Goal: Task Accomplishment & Management: Complete application form

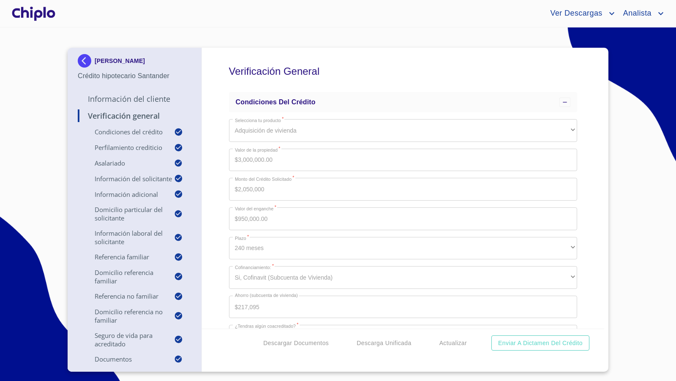
scroll to position [7648, 0]
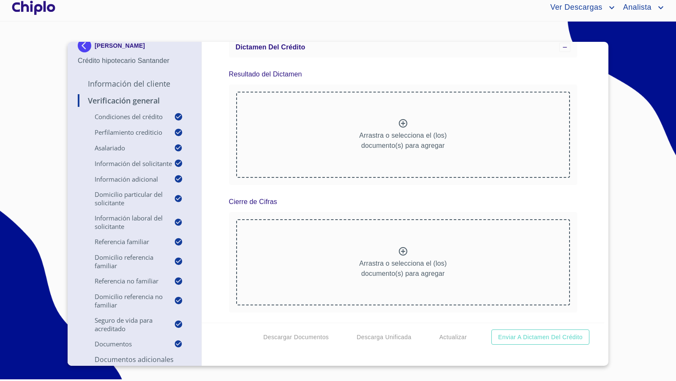
click at [576, 196] on div "Verificación General Condiciones del Crédito Selecciona tu producto   * Adquisi…" at bounding box center [403, 182] width 403 height 281
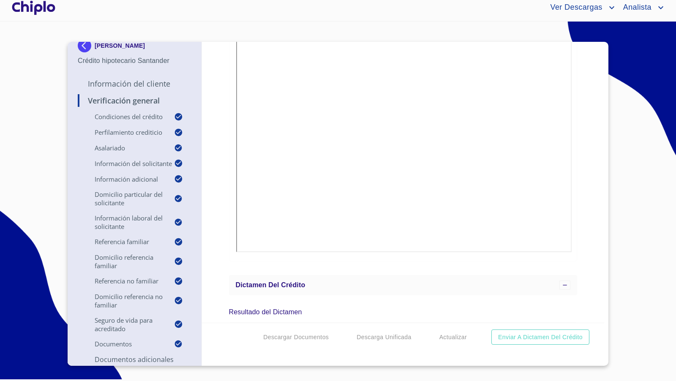
scroll to position [7023, 0]
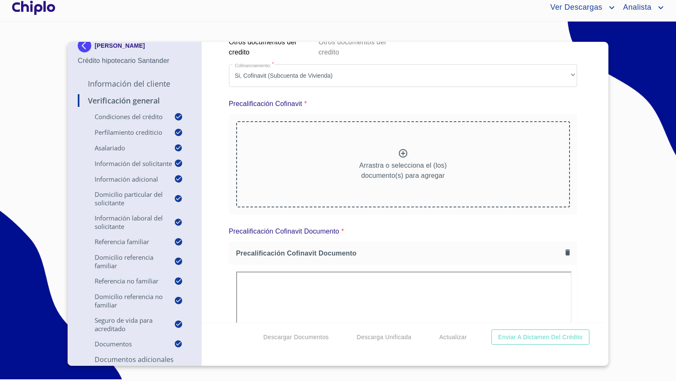
click at [581, 232] on div "Verificación General Condiciones del Crédito Selecciona tu producto   * Adquisi…" at bounding box center [403, 182] width 403 height 281
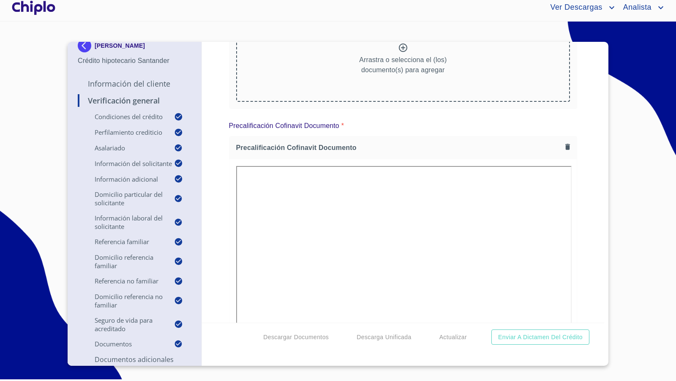
scroll to position [7131, 0]
click at [38, 10] on div at bounding box center [33, 7] width 47 height 27
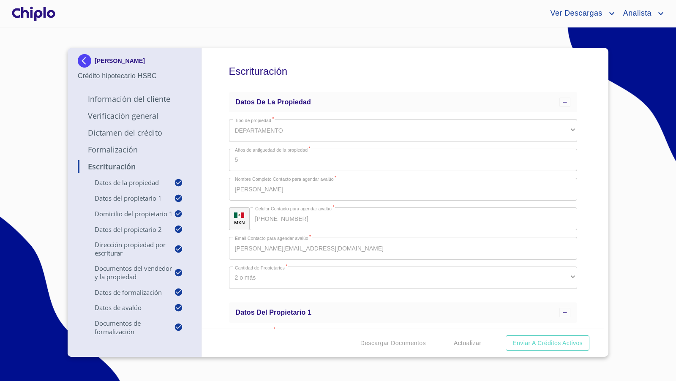
click at [212, 161] on div "Escrituración Datos de la propiedad Tipo de propiedad   * DEPARTAMENTO ​ Años d…" at bounding box center [403, 188] width 403 height 281
click at [119, 133] on p "Dictamen del Crédito" at bounding box center [135, 133] width 114 height 10
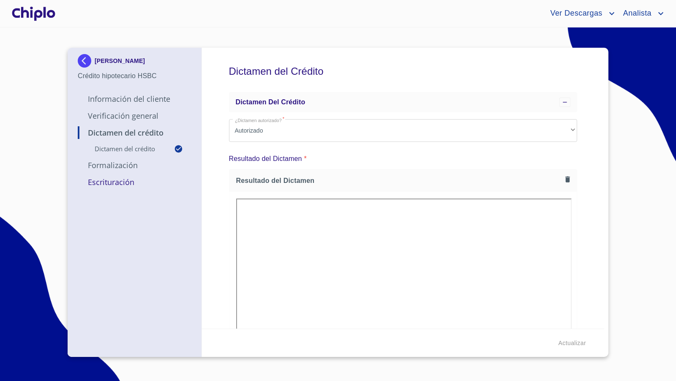
click at [577, 248] on div "Dictamen del Crédito Dictamen del crédito ¿Dictamen autorizado?   * Autorizado …" at bounding box center [403, 188] width 403 height 281
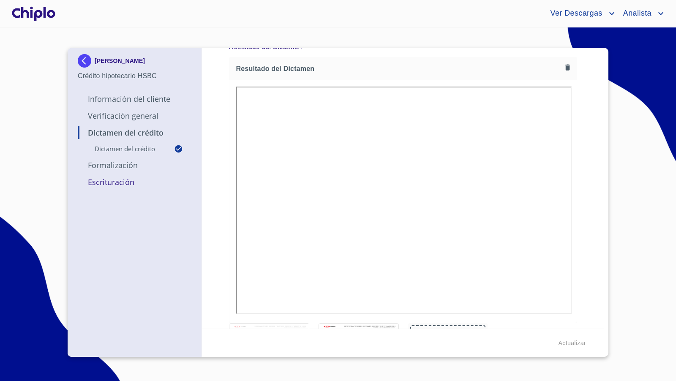
scroll to position [122, 0]
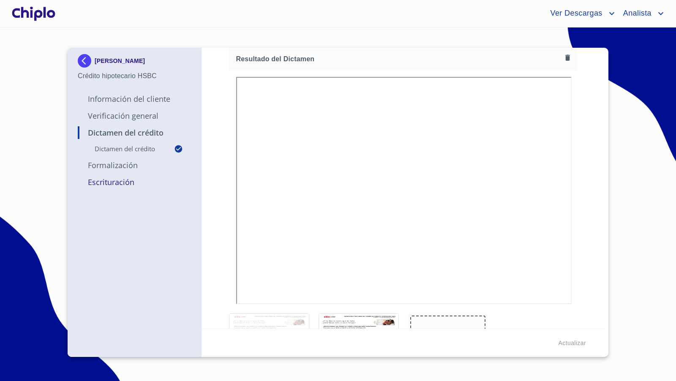
click at [576, 246] on div "Dictamen del Crédito Dictamen del crédito ¿Dictamen autorizado?   * Autorizado …" at bounding box center [403, 188] width 403 height 281
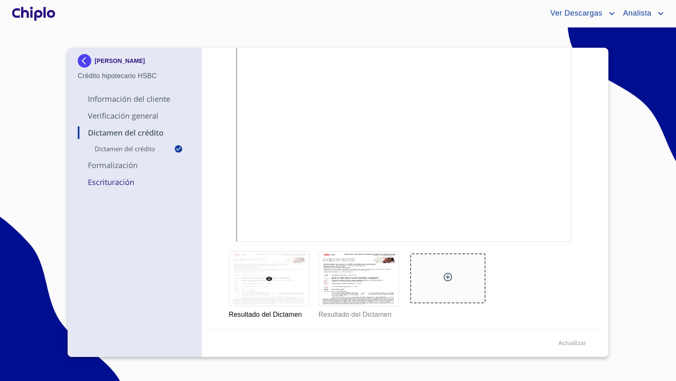
scroll to position [191, 0]
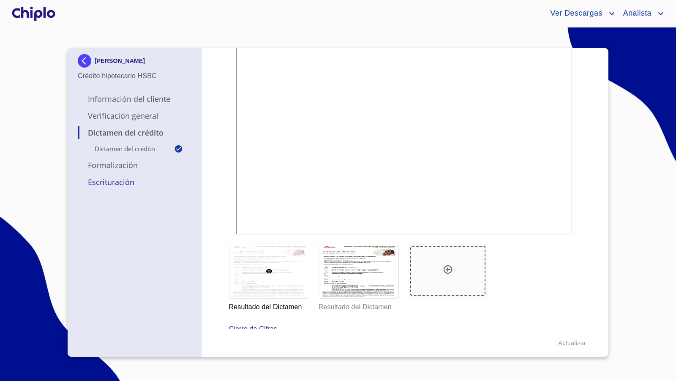
click at [582, 176] on div "Dictamen del Crédito Dictamen del crédito ¿Dictamen autorizado?   * Autorizado …" at bounding box center [403, 188] width 403 height 281
click at [128, 117] on p "Verificación General" at bounding box center [135, 116] width 114 height 10
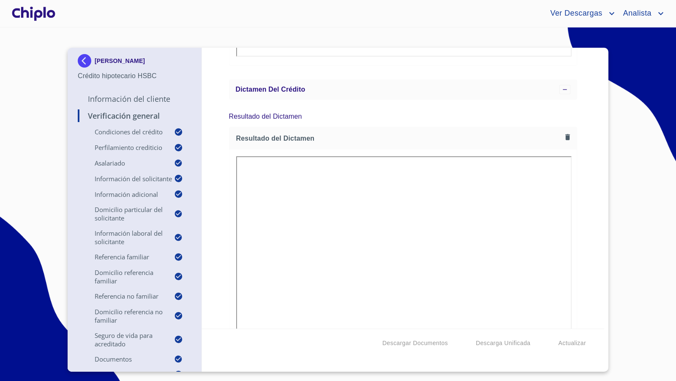
scroll to position [7462, 0]
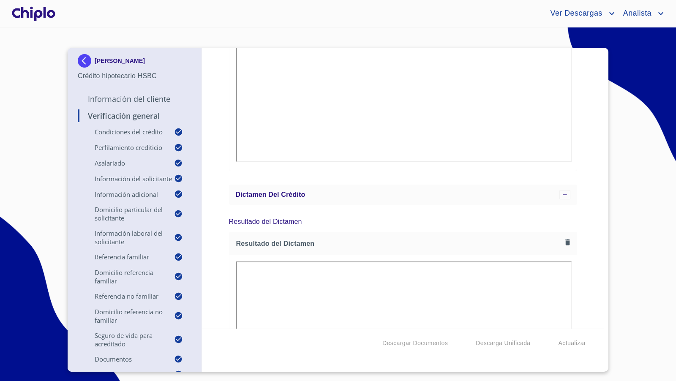
scroll to position [92, 0]
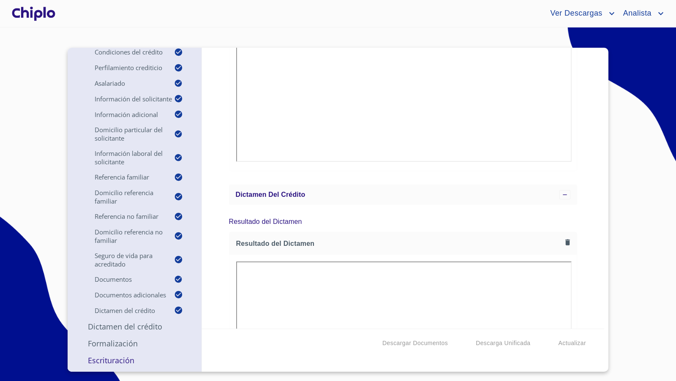
click at [118, 359] on p "Escrituración" at bounding box center [135, 360] width 114 height 10
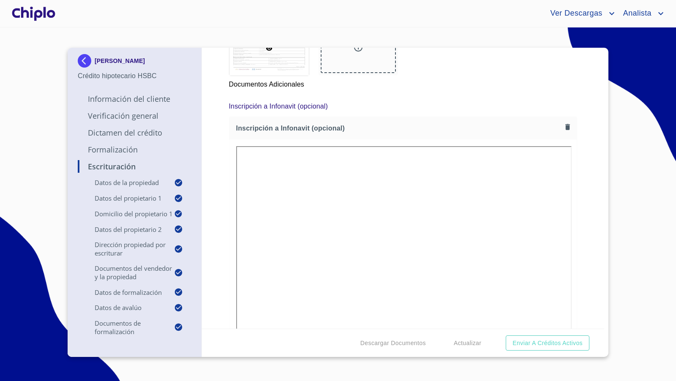
scroll to position [6277, 0]
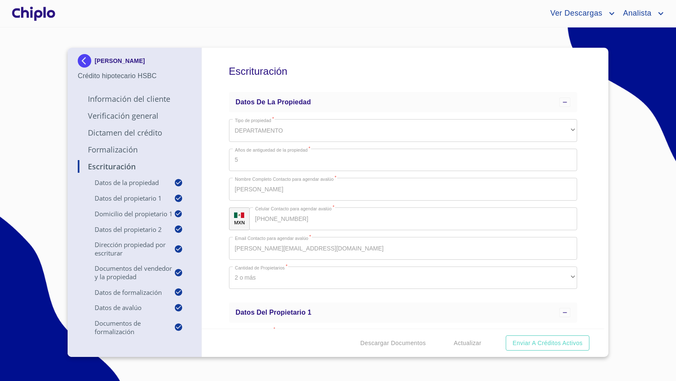
click at [582, 249] on div "Escrituración Datos de la propiedad Tipo de propiedad   * DEPARTAMENTO ​ Años d…" at bounding box center [403, 188] width 403 height 281
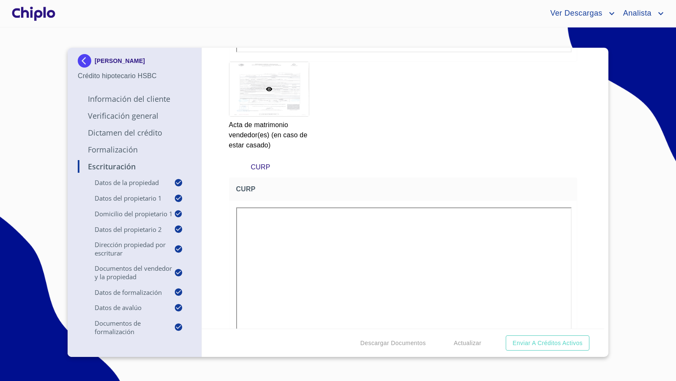
scroll to position [3019, 0]
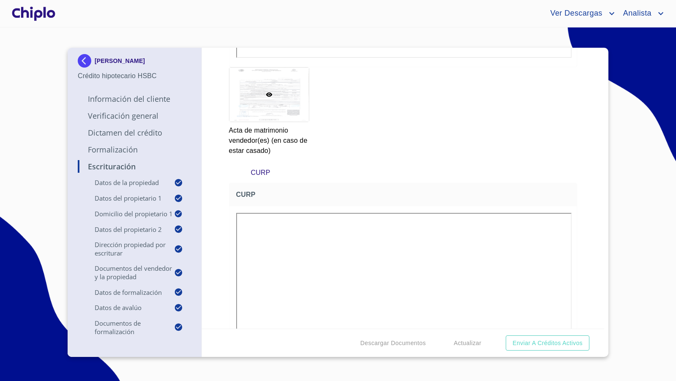
click at [583, 163] on div "Escrituración Datos de la propiedad Tipo de propiedad   * DEPARTAMENTO ​ Años d…" at bounding box center [403, 188] width 403 height 281
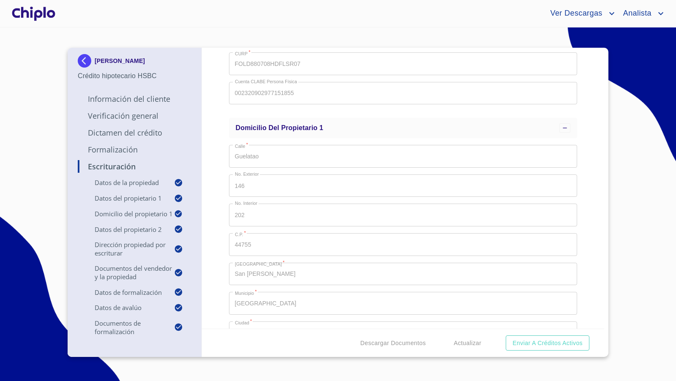
scroll to position [486, 0]
click at [586, 186] on div "Escrituración Datos de la propiedad Tipo de propiedad   * DEPARTAMENTO ​ Años d…" at bounding box center [403, 188] width 403 height 281
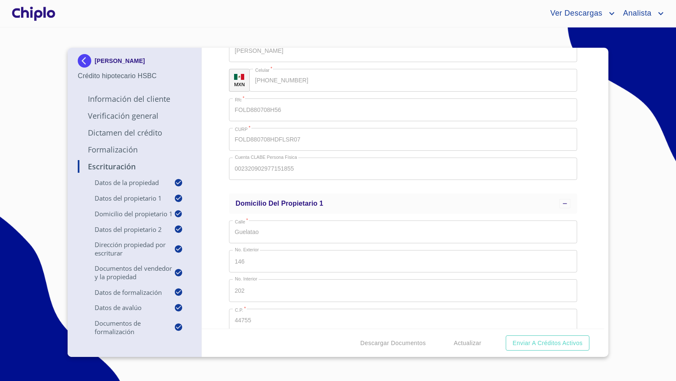
scroll to position [409, 0]
click at [581, 204] on div "Escrituración Datos de la propiedad Tipo de propiedad   * DEPARTAMENTO ​ Años d…" at bounding box center [403, 188] width 403 height 281
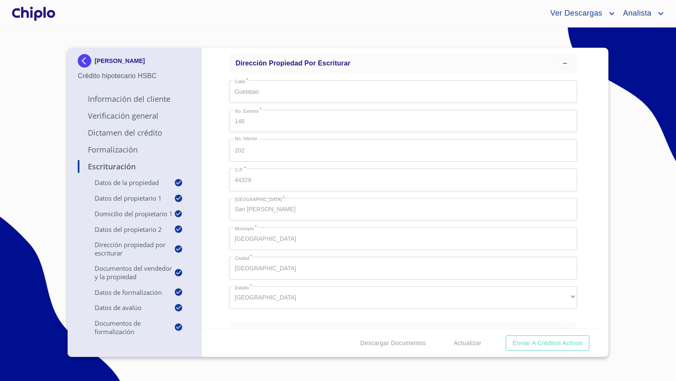
scroll to position [1095, 0]
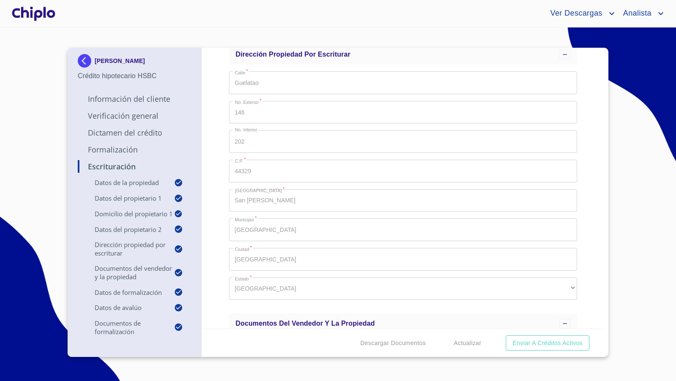
click at [221, 237] on div "Escrituración Datos de la propiedad Tipo de propiedad   * DEPARTAMENTO ​ Años d…" at bounding box center [403, 188] width 403 height 281
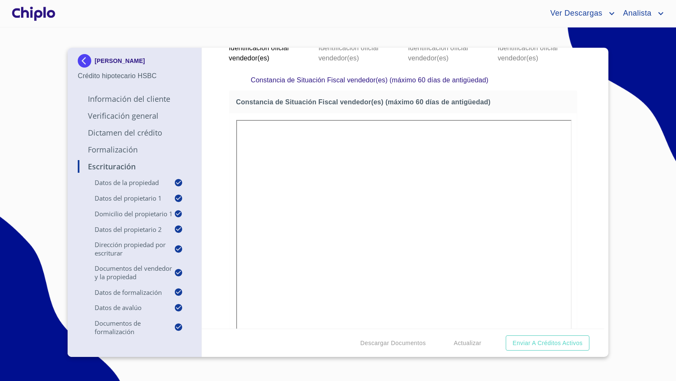
scroll to position [1531, 0]
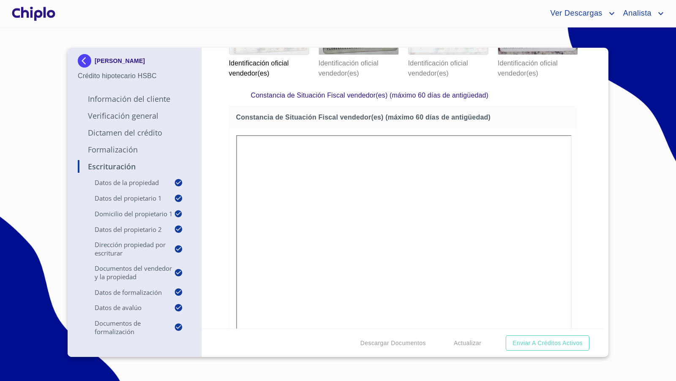
click at [458, 54] on div at bounding box center [448, 27] width 79 height 54
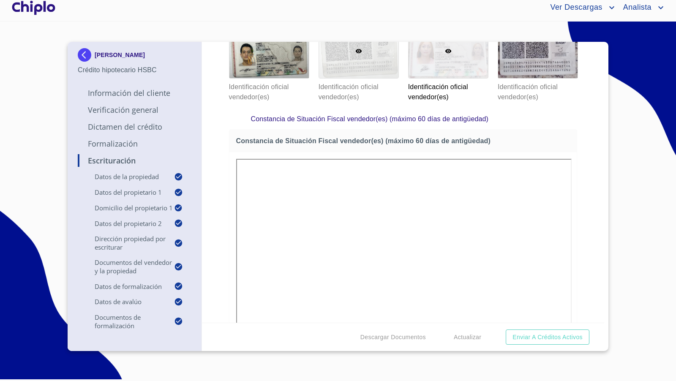
scroll to position [1505, 0]
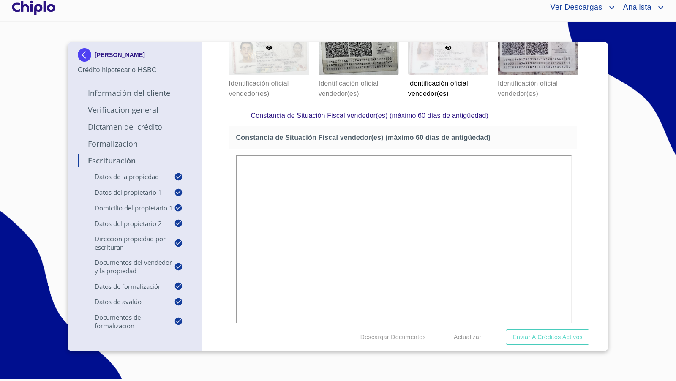
click at [285, 75] on div at bounding box center [268, 48] width 79 height 54
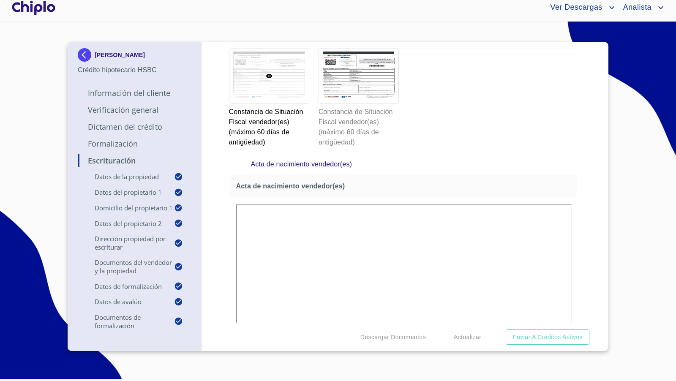
scroll to position [1749, 0]
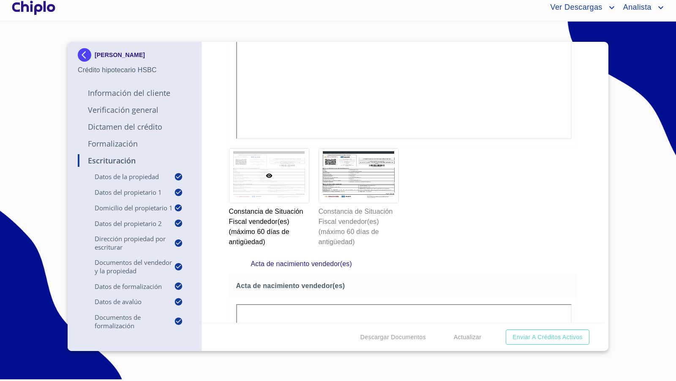
click at [578, 209] on div "Escrituración Datos de la propiedad Tipo de propiedad   * DEPARTAMENTO ​ Años d…" at bounding box center [403, 182] width 403 height 281
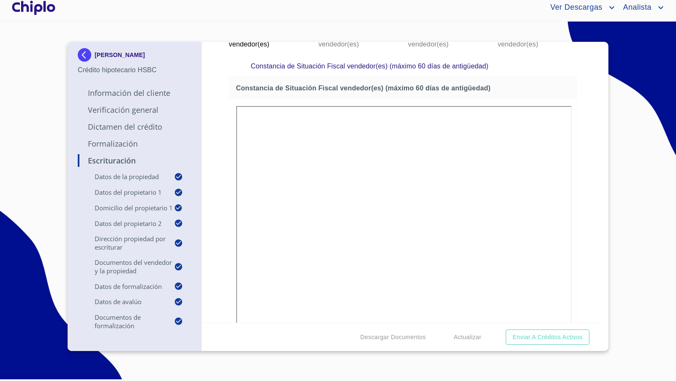
scroll to position [1546, 0]
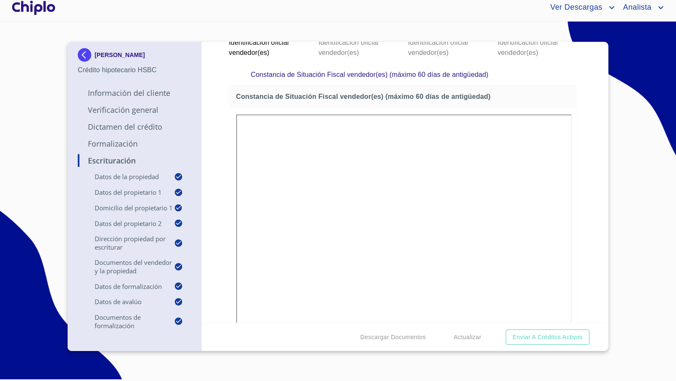
click at [445, 34] on div at bounding box center [448, 7] width 79 height 54
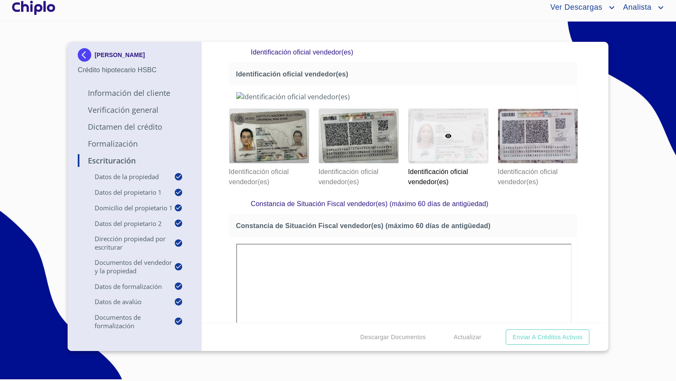
click at [590, 214] on div "Escrituración Datos de la propiedad Tipo de propiedad   * DEPARTAMENTO ​ Años d…" at bounding box center [403, 182] width 403 height 281
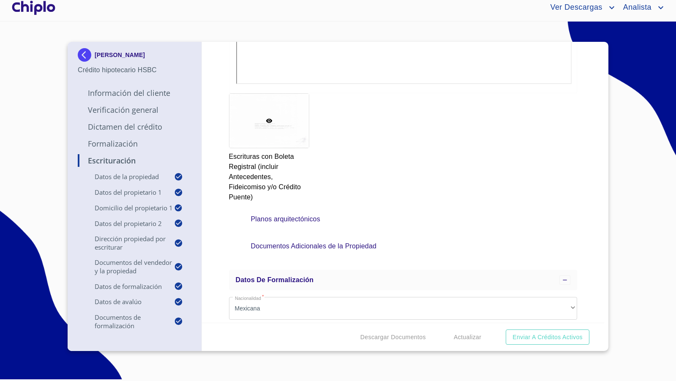
scroll to position [4517, 0]
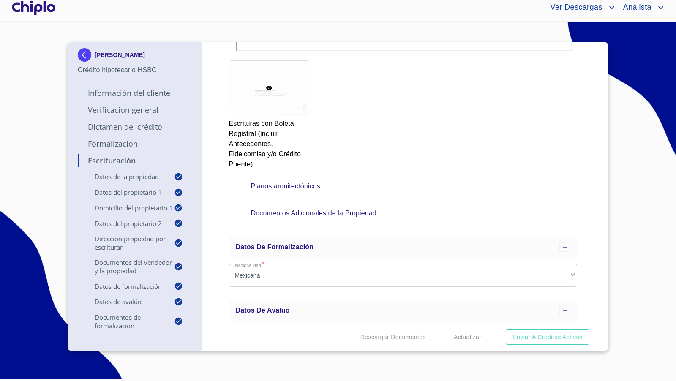
click at [124, 143] on p "Formalización" at bounding box center [135, 144] width 114 height 10
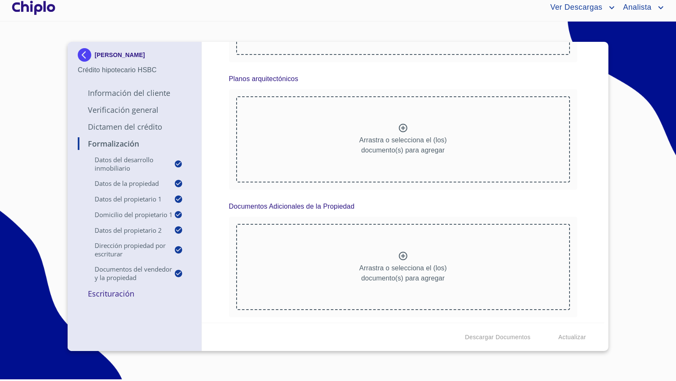
scroll to position [0, 0]
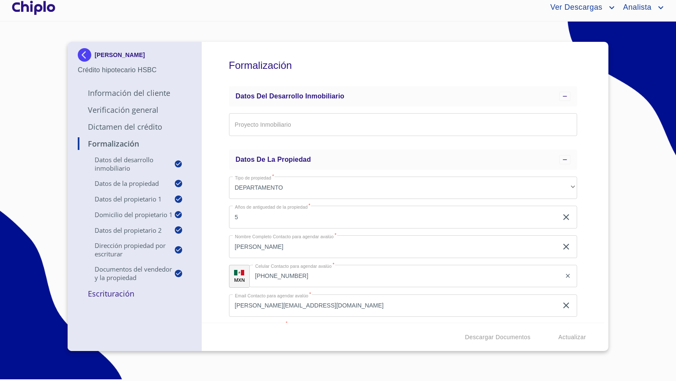
click at [579, 237] on div "Formalización Datos del Desarrollo Inmobiliario Proyecto Inmobiliario ​ Datos d…" at bounding box center [403, 182] width 403 height 281
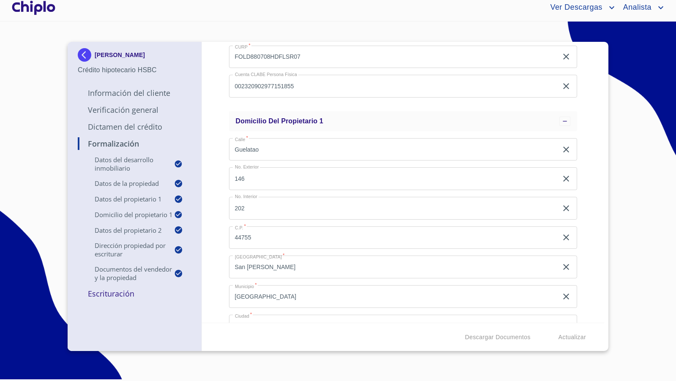
scroll to position [557, 0]
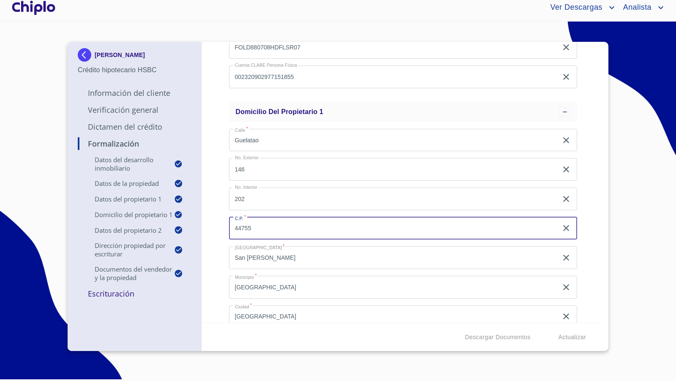
click at [349, 228] on input "44755" at bounding box center [393, 228] width 329 height 23
type input "44810"
click at [222, 248] on div "Formalización Datos del Desarrollo Inmobiliario Proyecto Inmobiliario ​ Datos d…" at bounding box center [403, 182] width 403 height 281
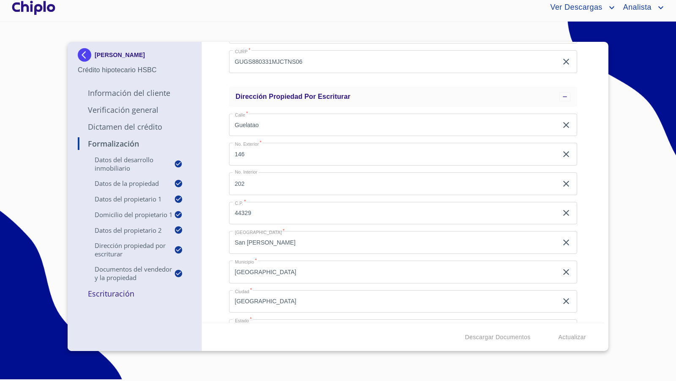
scroll to position [1121, 0]
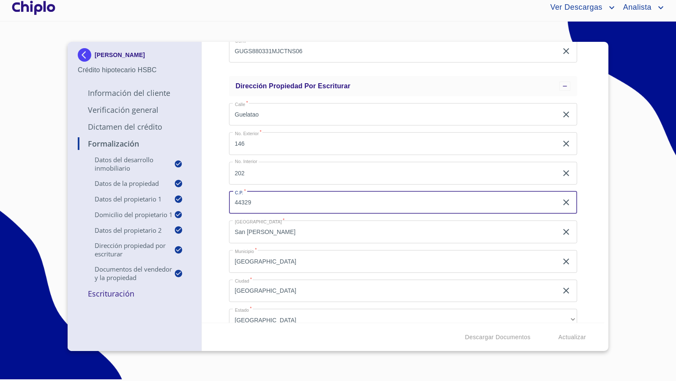
drag, startPoint x: 258, startPoint y: 204, endPoint x: 224, endPoint y: 203, distance: 33.4
click at [224, 203] on div "Formalización Datos del Desarrollo Inmobiliario Proyecto Inmobiliario ​ Datos d…" at bounding box center [403, 182] width 403 height 281
paste input "810"
type input "44810"
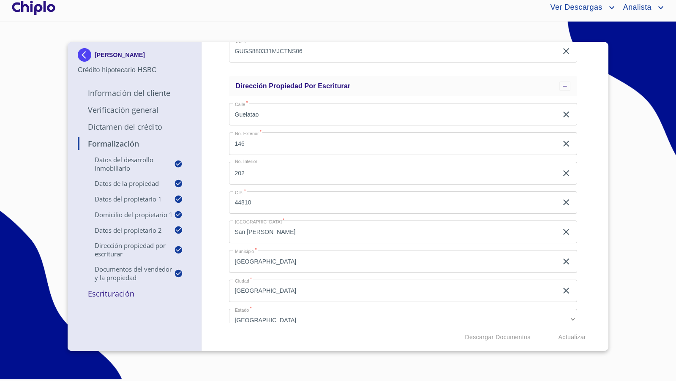
click at [220, 199] on div "Formalización Datos del Desarrollo Inmobiliario Proyecto Inmobiliario ​ Datos d…" at bounding box center [403, 182] width 403 height 281
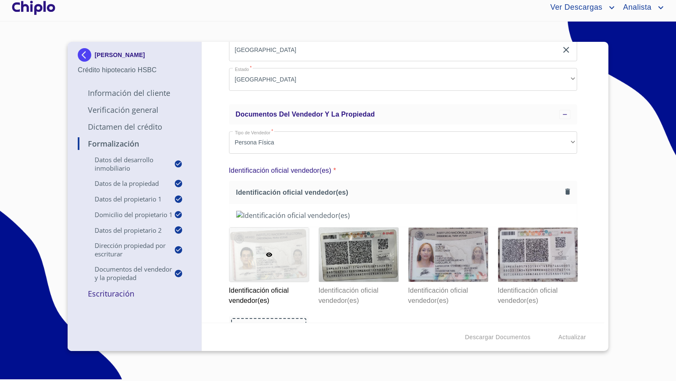
scroll to position [1359, 0]
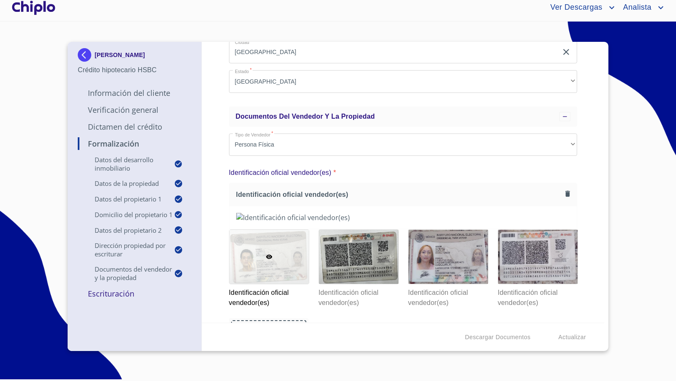
click at [209, 206] on div "Formalización Datos del Desarrollo Inmobiliario Proyecto Inmobiliario ​ Datos d…" at bounding box center [403, 182] width 403 height 281
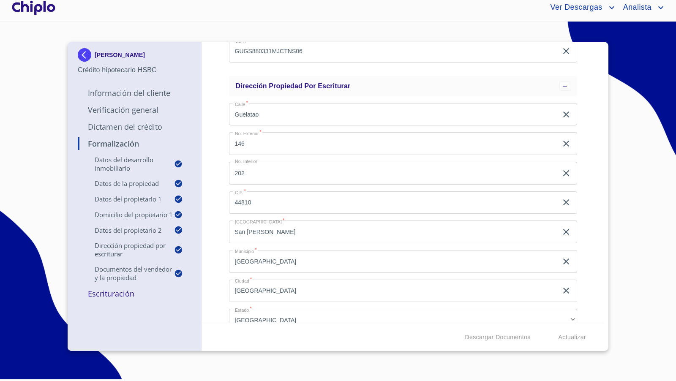
scroll to position [1120, 0]
click at [118, 293] on p "Escrituración" at bounding box center [135, 294] width 114 height 10
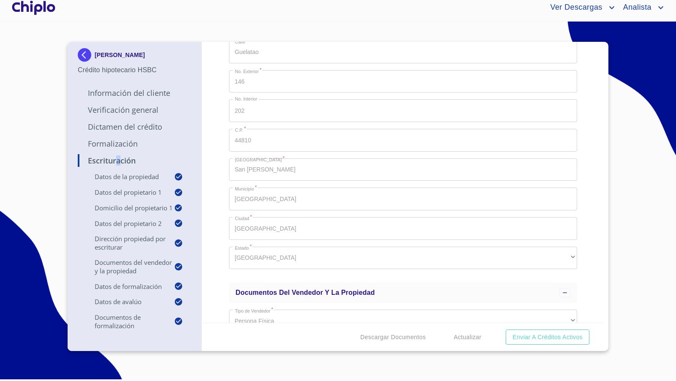
click at [205, 100] on div "Escrituración Datos de la propiedad Tipo de propiedad   * DEPARTAMENTO ​ Años d…" at bounding box center [403, 182] width 403 height 281
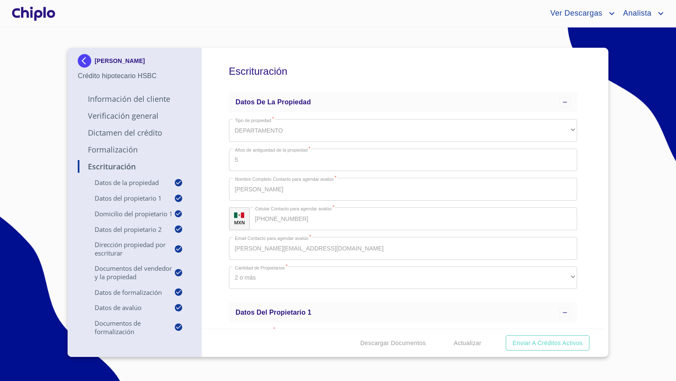
scroll to position [1120, 0]
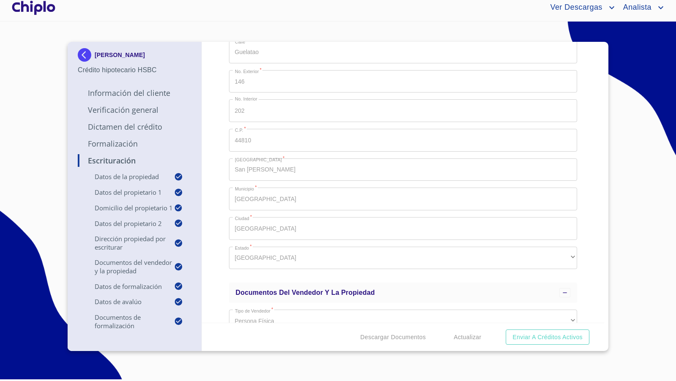
click at [587, 215] on div "Escrituración Datos de la propiedad Tipo de propiedad   * DEPARTAMENTO ​ Años d…" at bounding box center [403, 182] width 403 height 281
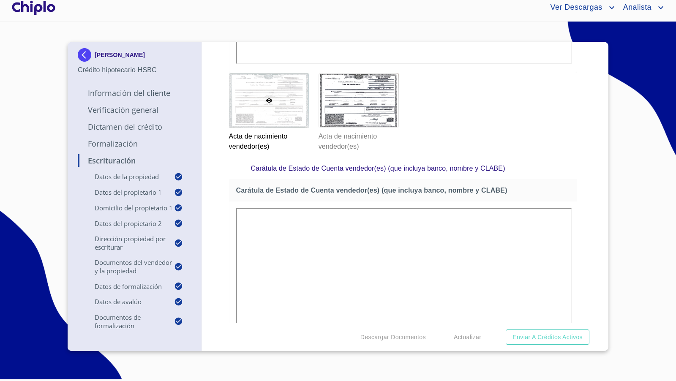
scroll to position [2219, 0]
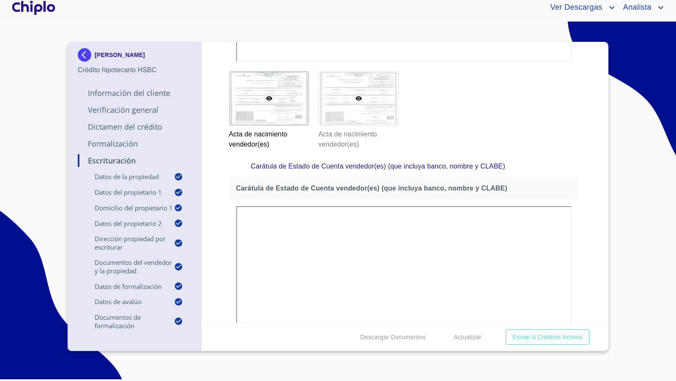
click at [384, 125] on div at bounding box center [358, 98] width 79 height 54
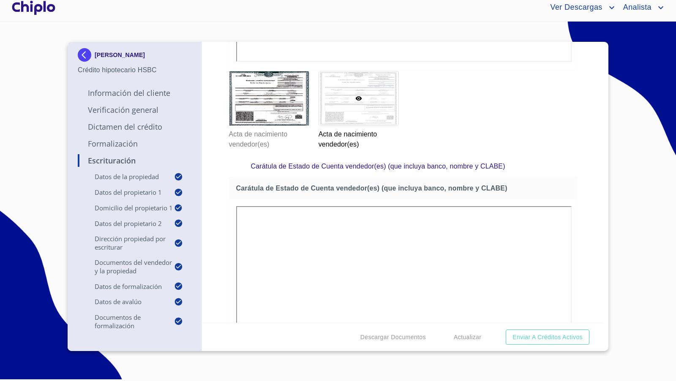
scroll to position [2168, 0]
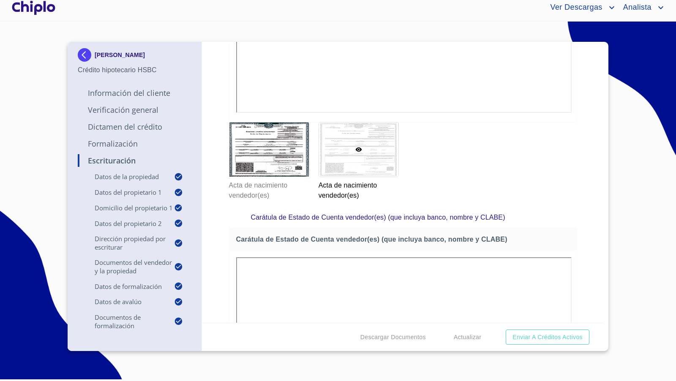
click at [582, 199] on div "Escrituración Datos de la propiedad Tipo de propiedad   * DEPARTAMENTO ​ Años d…" at bounding box center [403, 182] width 403 height 281
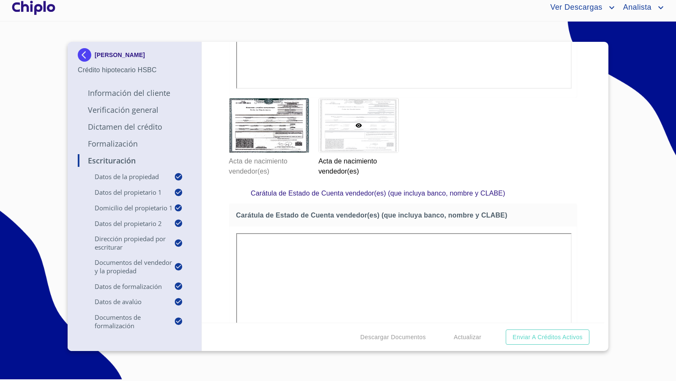
scroll to position [2193, 0]
click at [593, 172] on div "Escrituración Datos de la propiedad Tipo de propiedad   * DEPARTAMENTO ​ Años d…" at bounding box center [403, 182] width 403 height 281
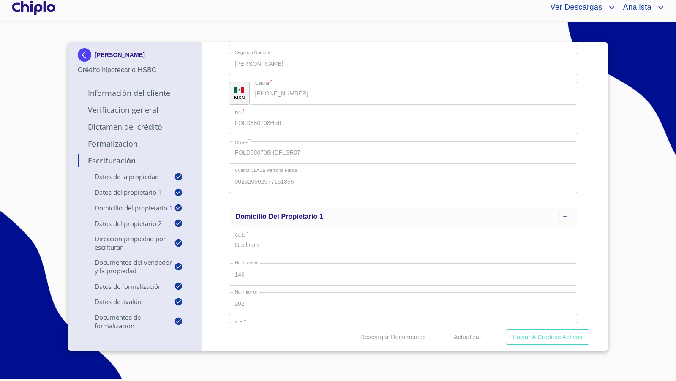
scroll to position [405, 0]
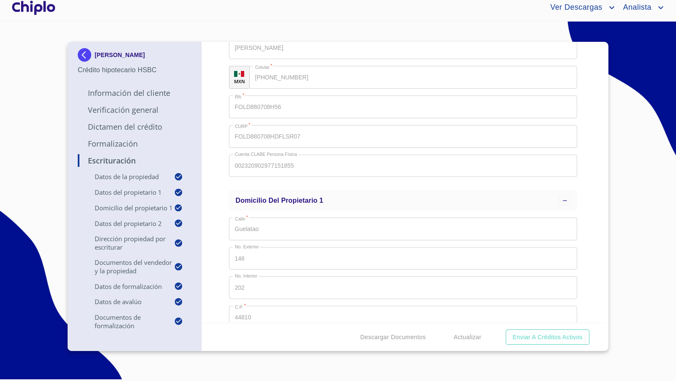
click at [583, 253] on div "Escrituración Datos de la propiedad Tipo de propiedad   * DEPARTAMENTO ​ Años d…" at bounding box center [403, 182] width 403 height 281
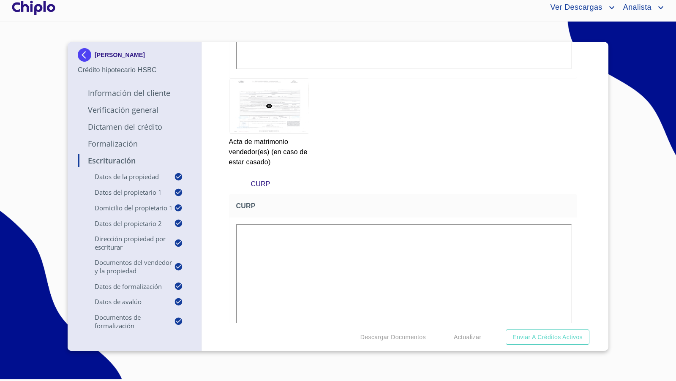
scroll to position [3005, 0]
click at [579, 195] on div "Escrituración Datos de la propiedad Tipo de propiedad   * DEPARTAMENTO ​ Años d…" at bounding box center [403, 182] width 403 height 281
click at [581, 232] on div "Escrituración Datos de la propiedad Tipo de propiedad   * DEPARTAMENTO ​ Años d…" at bounding box center [403, 182] width 403 height 281
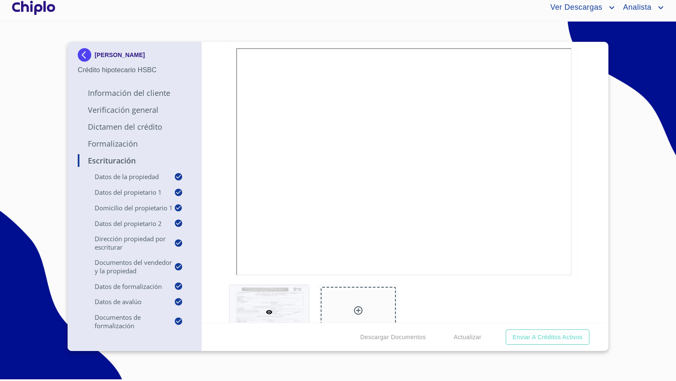
scroll to position [4940, 0]
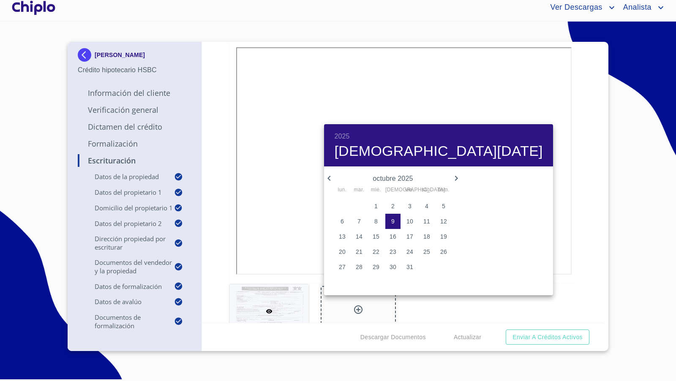
click at [341, 221] on p "6" at bounding box center [342, 221] width 3 height 8
type input "6 de oct. de 2025"
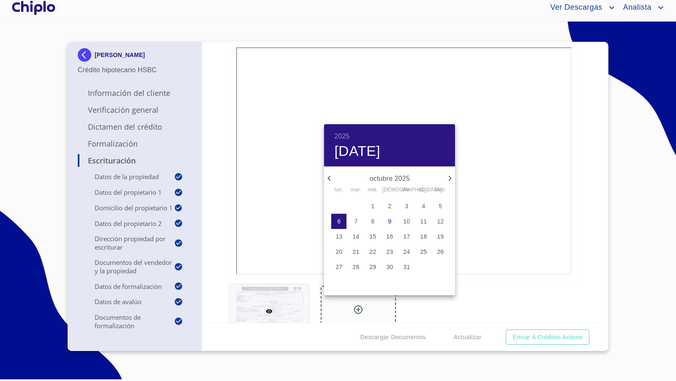
click at [226, 188] on div at bounding box center [338, 190] width 676 height 381
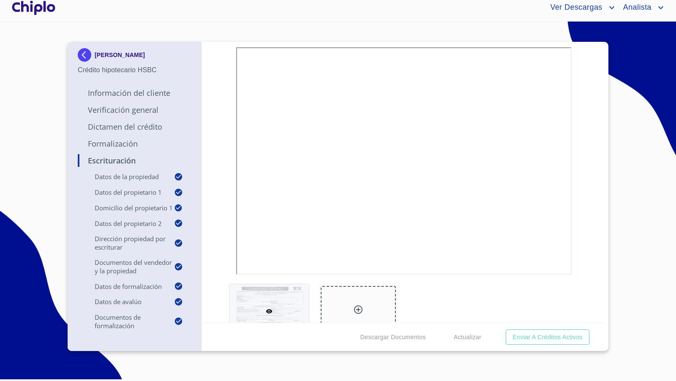
click at [573, 225] on div "Escrituración Datos de la propiedad Tipo de propiedad   * DEPARTAMENTO ​ Años d…" at bounding box center [403, 182] width 403 height 281
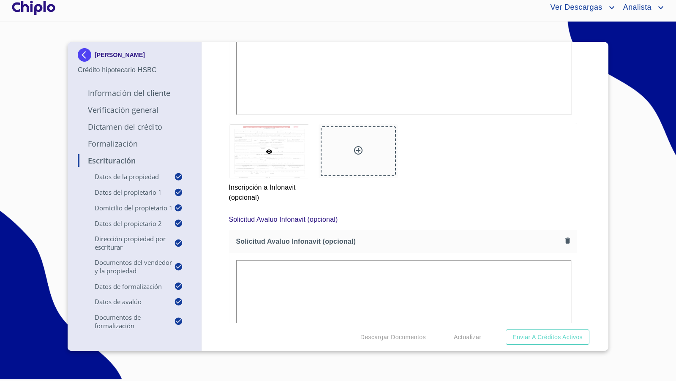
scroll to position [5823, 0]
click at [467, 335] on span "Actualizar" at bounding box center [467, 337] width 27 height 11
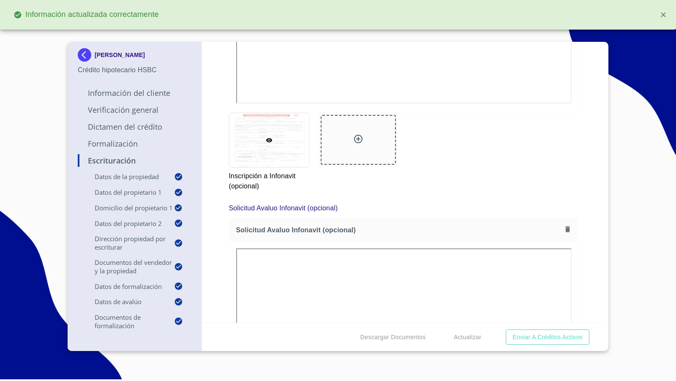
scroll to position [5835, 0]
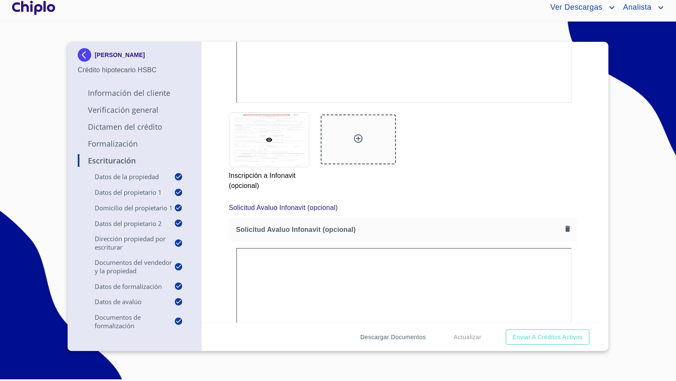
click at [397, 336] on span "Descargar Documentos" at bounding box center [392, 337] width 65 height 11
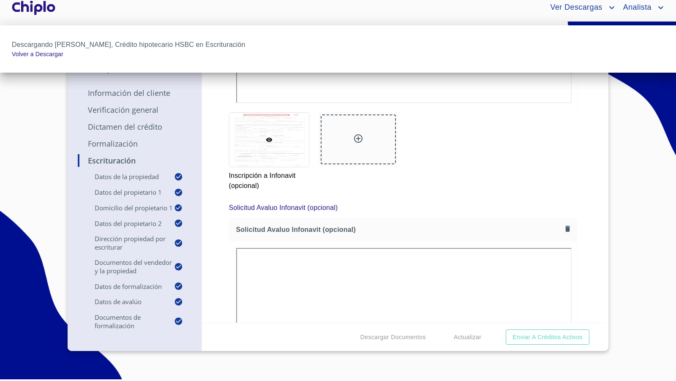
click at [571, 211] on div at bounding box center [338, 190] width 676 height 381
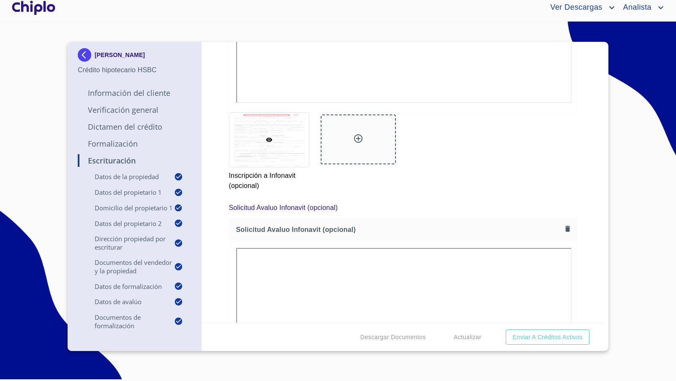
drag, startPoint x: 577, startPoint y: 240, endPoint x: 598, endPoint y: 300, distance: 62.9
click at [577, 242] on div "Escrituración Datos de la propiedad Tipo de propiedad   * DEPARTAMENTO ​ Años d…" at bounding box center [403, 182] width 403 height 281
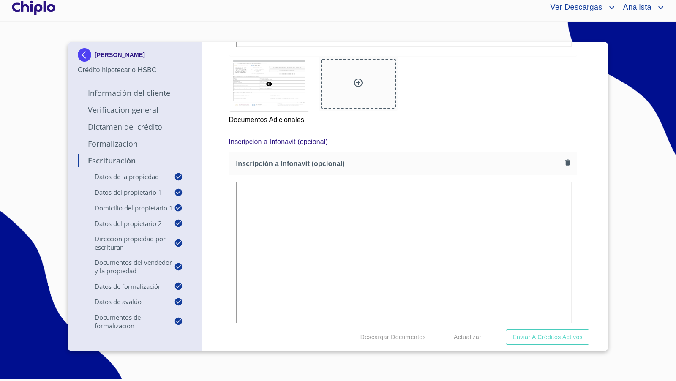
scroll to position [5523, 0]
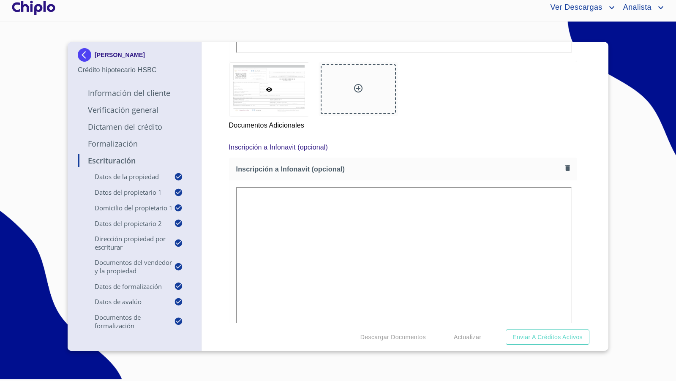
click at [353, 93] on icon at bounding box center [358, 88] width 10 height 10
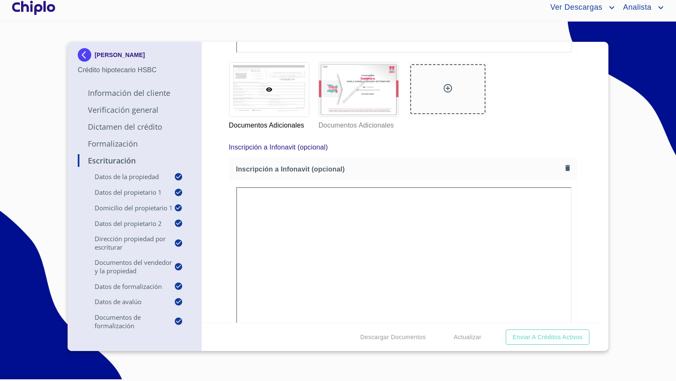
click at [119, 133] on div "Dictamen del Crédito" at bounding box center [135, 130] width 114 height 17
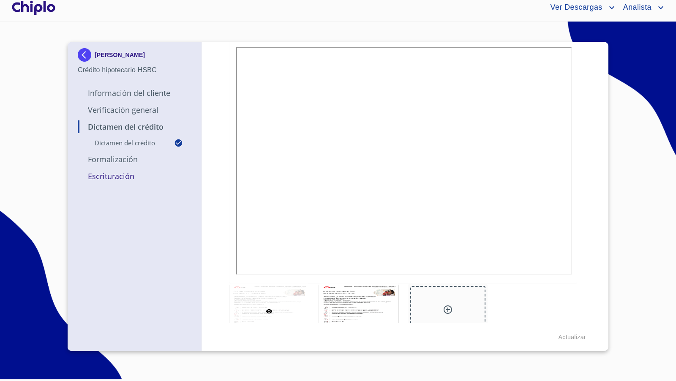
scroll to position [147, 0]
click at [355, 310] on icon at bounding box center [358, 310] width 6 height 4
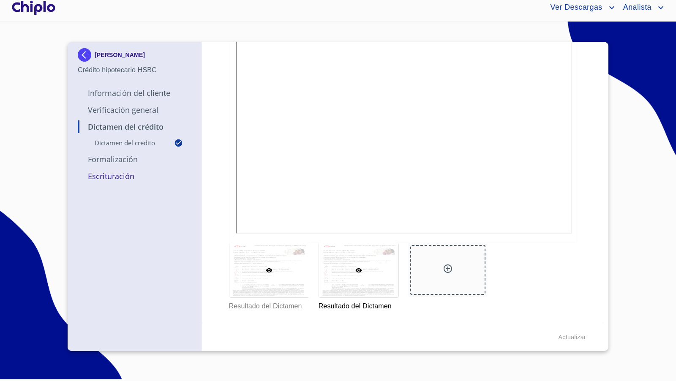
click at [280, 281] on div at bounding box center [268, 270] width 79 height 54
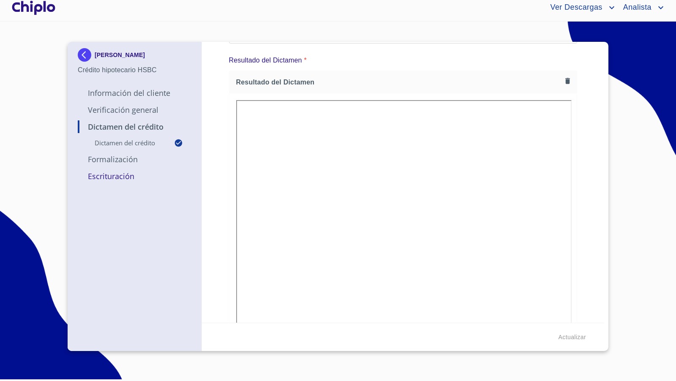
scroll to position [90, 0]
click at [48, 13] on div at bounding box center [33, 7] width 47 height 27
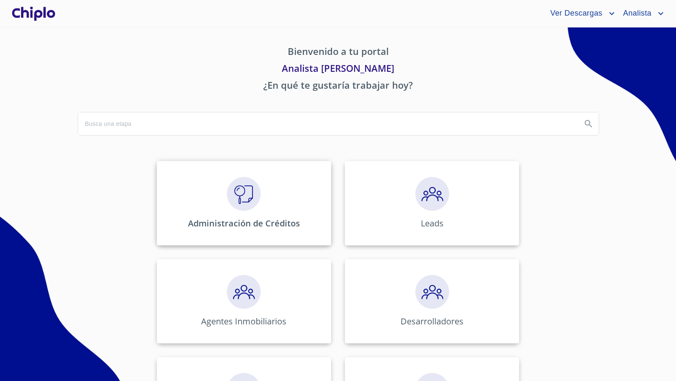
click at [251, 191] on img at bounding box center [244, 194] width 34 height 34
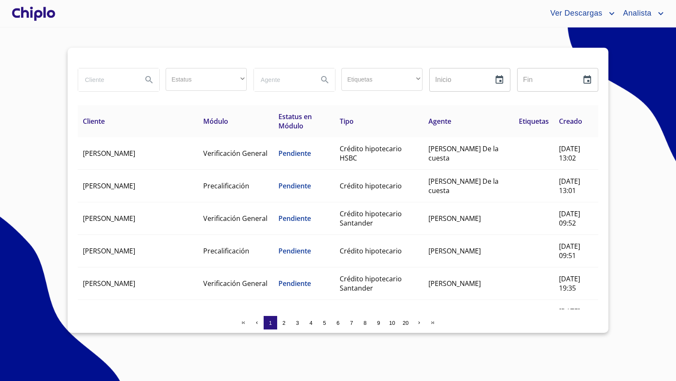
click at [115, 80] on input "search" at bounding box center [106, 79] width 57 height 23
type input "pau"
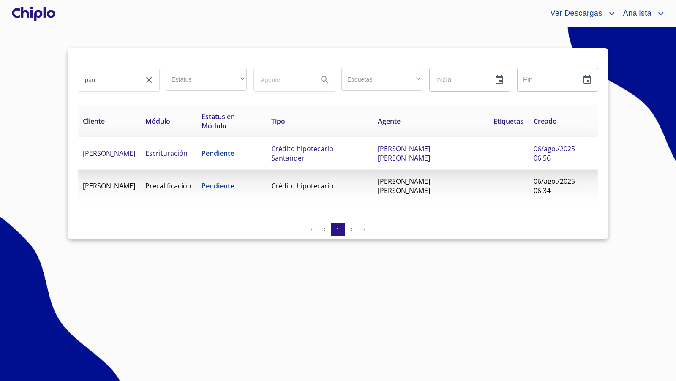
click at [348, 137] on td "Crédito hipotecario Santander" at bounding box center [319, 153] width 106 height 33
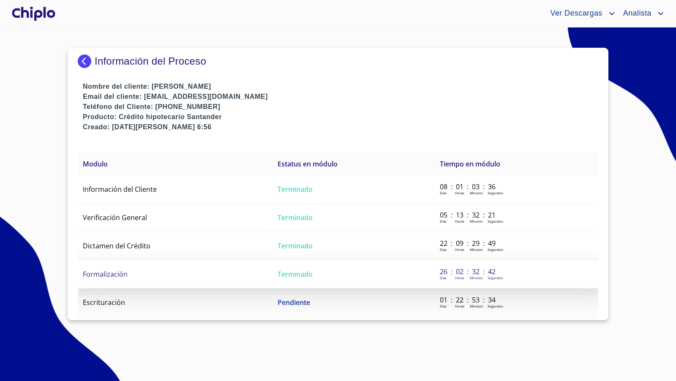
click at [125, 270] on span "Formalización" at bounding box center [105, 274] width 45 height 9
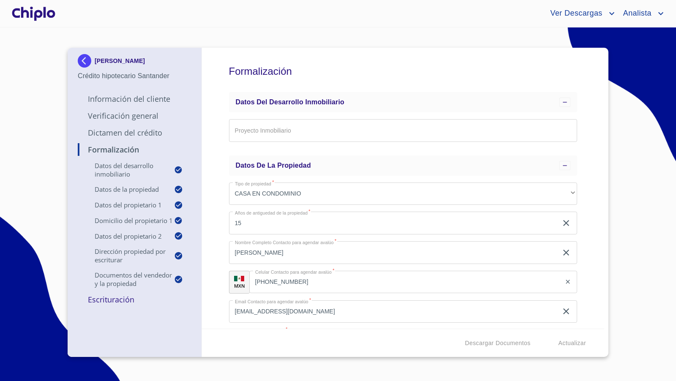
click at [583, 217] on div "Formalización Datos del Desarrollo Inmobiliario Proyecto Inmobiliario ​ Datos d…" at bounding box center [403, 188] width 403 height 281
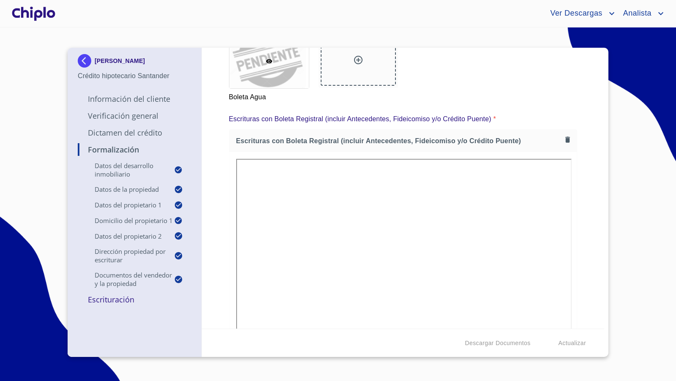
scroll to position [4124, 0]
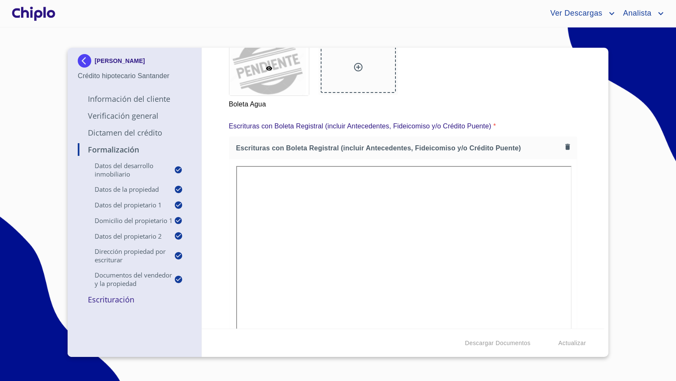
click at [562, 11] on button "button" at bounding box center [567, 5] width 11 height 11
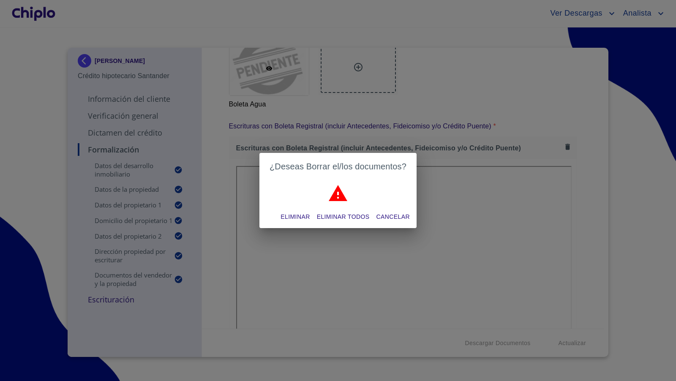
click at [306, 216] on span "Eliminar" at bounding box center [295, 217] width 29 height 11
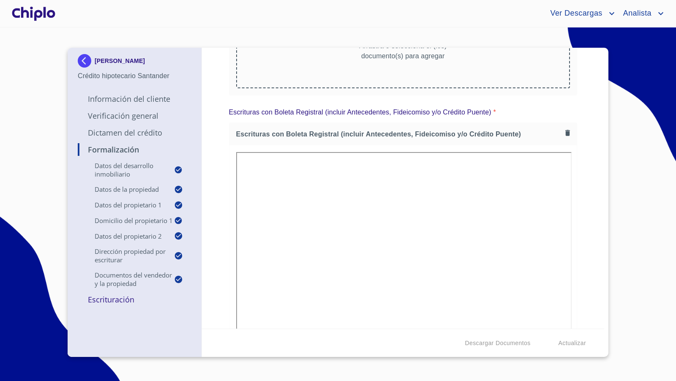
click at [576, 184] on div "Formalización Datos del Desarrollo Inmobiliario Proyecto Inmobiliario ​ Datos d…" at bounding box center [403, 188] width 403 height 281
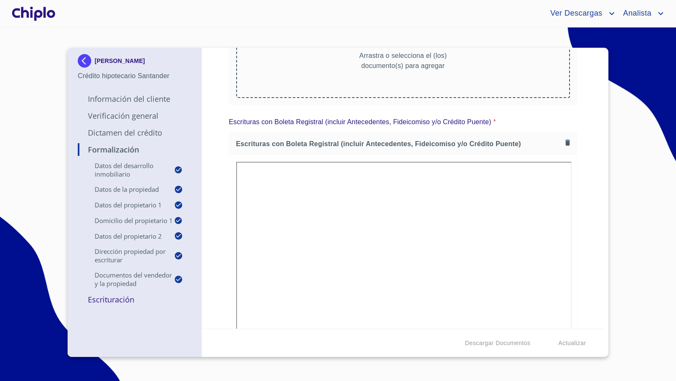
scroll to position [4113, 0]
click at [392, 100] on div "Arrastra o selecciona el (los) documento(s) para agregar" at bounding box center [403, 57] width 334 height 86
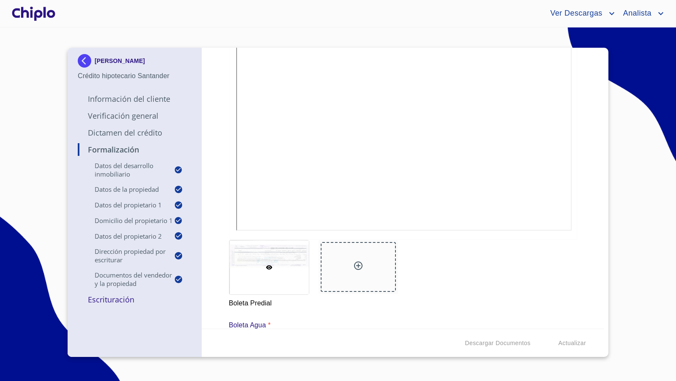
scroll to position [3790, 0]
click at [112, 303] on p "Escrituración" at bounding box center [135, 299] width 114 height 10
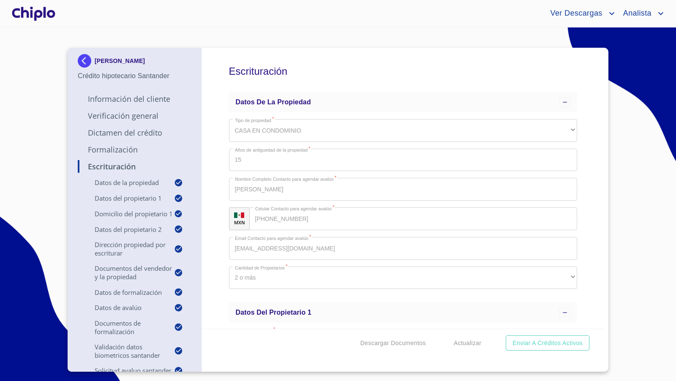
scroll to position [2626, 0]
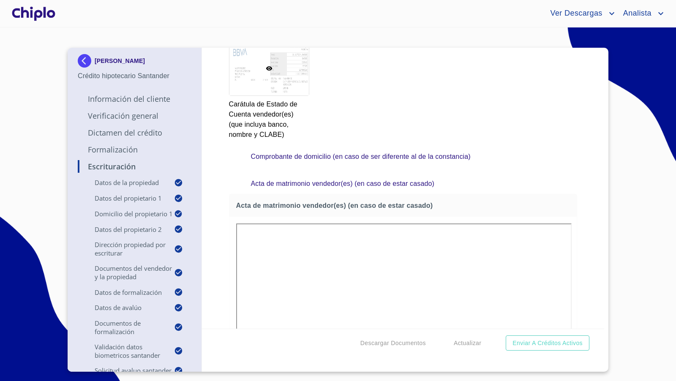
click at [591, 259] on div "Escrituración Datos de la propiedad Tipo de propiedad   * CASA EN CONDOMINIO ​ …" at bounding box center [403, 188] width 403 height 281
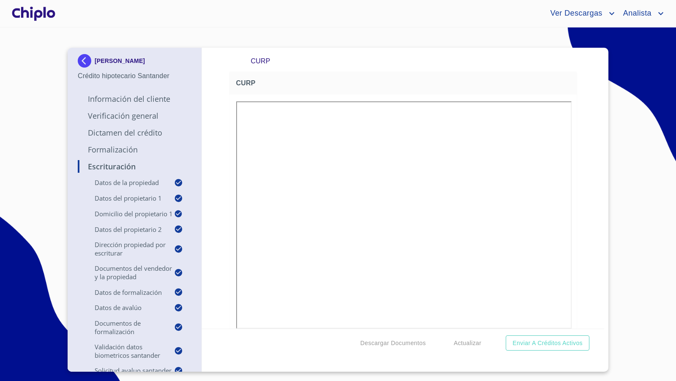
scroll to position [3132, 0]
click at [577, 241] on div "Escrituración Datos de la propiedad Tipo de propiedad   * CASA EN CONDOMINIO ​ …" at bounding box center [403, 188] width 403 height 281
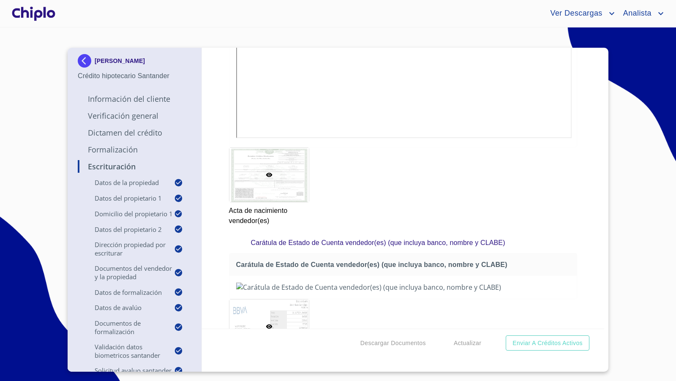
scroll to position [2465, 0]
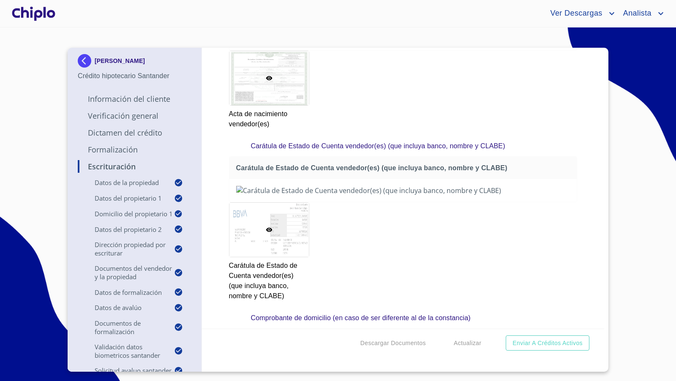
click at [588, 266] on div "Escrituración Datos de la propiedad Tipo de propiedad   * CASA EN CONDOMINIO ​ …" at bounding box center [403, 188] width 403 height 281
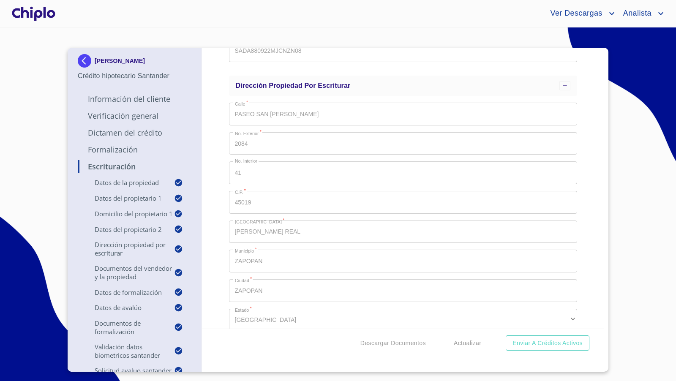
scroll to position [1060, 0]
click at [575, 240] on div "Escrituración Datos de la propiedad Tipo de propiedad   * CASA EN CONDOMINIO ​ …" at bounding box center [403, 188] width 403 height 281
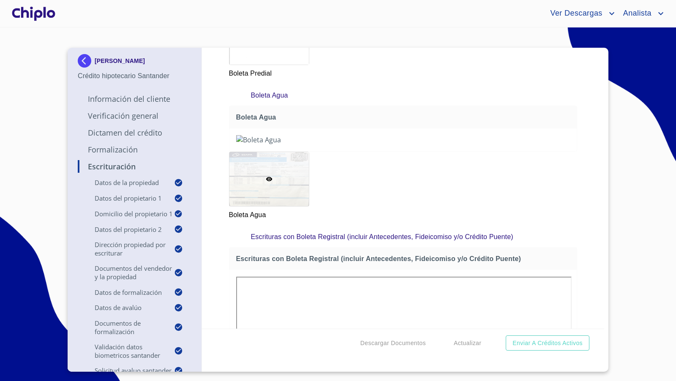
scroll to position [3851, 0]
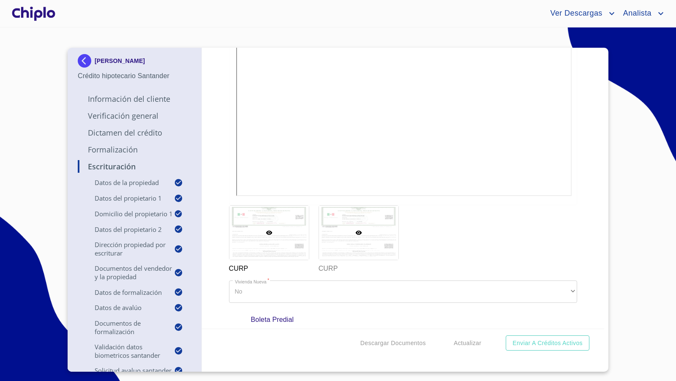
click at [374, 260] on div at bounding box center [358, 233] width 79 height 54
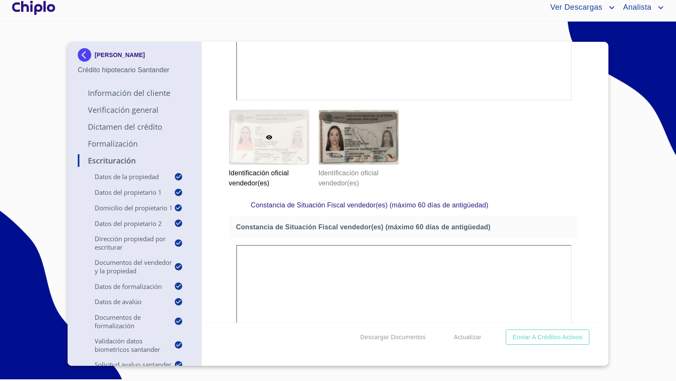
scroll to position [1635, 0]
click at [409, 335] on span "Descargar Documentos" at bounding box center [392, 337] width 65 height 11
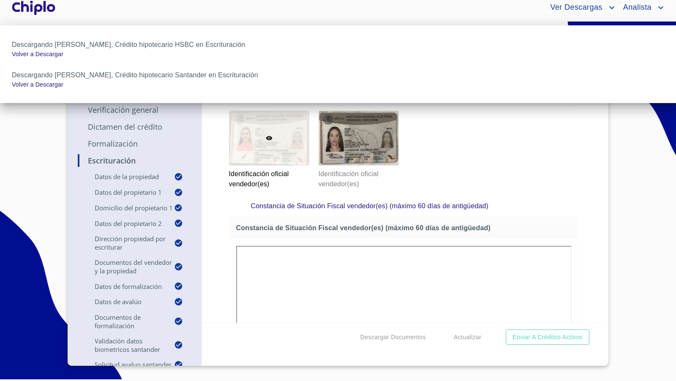
click at [142, 113] on div at bounding box center [338, 190] width 676 height 381
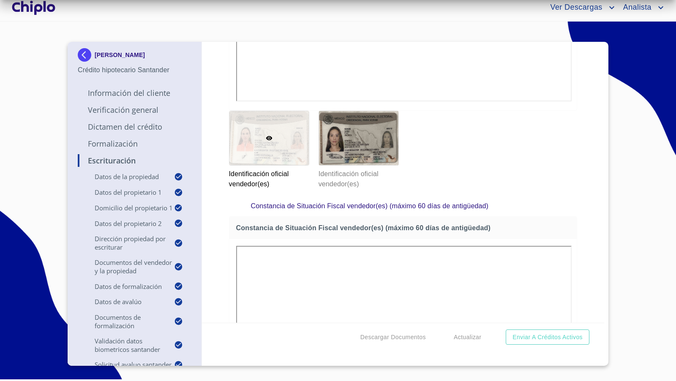
click at [142, 113] on div at bounding box center [338, 190] width 676 height 381
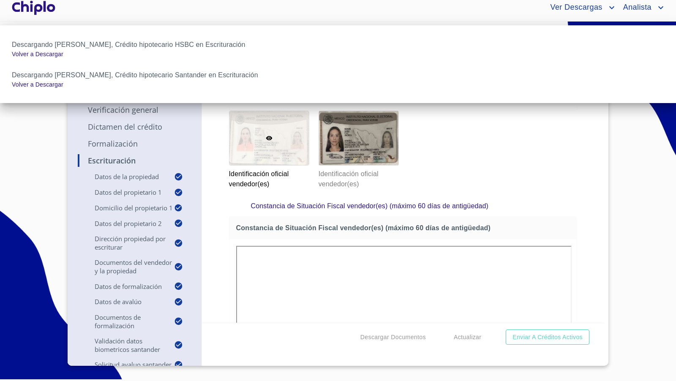
click at [137, 107] on div at bounding box center [338, 190] width 676 height 381
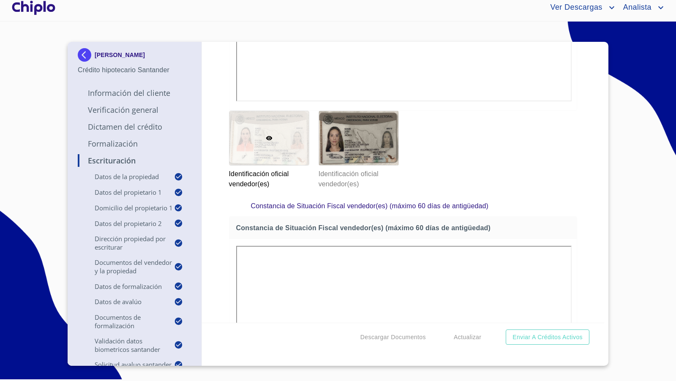
click at [137, 107] on p "Verificación General" at bounding box center [135, 110] width 114 height 10
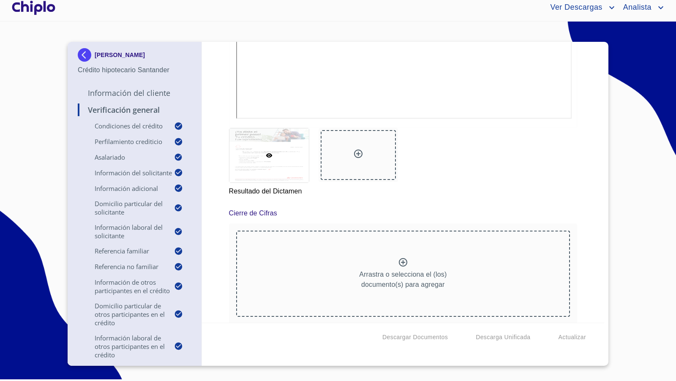
scroll to position [12282, 0]
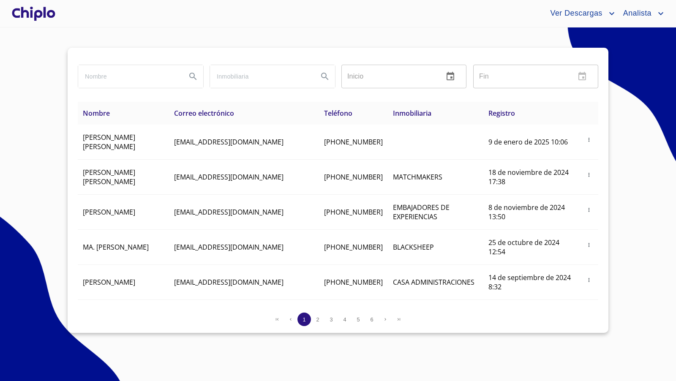
click at [49, 2] on div at bounding box center [33, 13] width 47 height 27
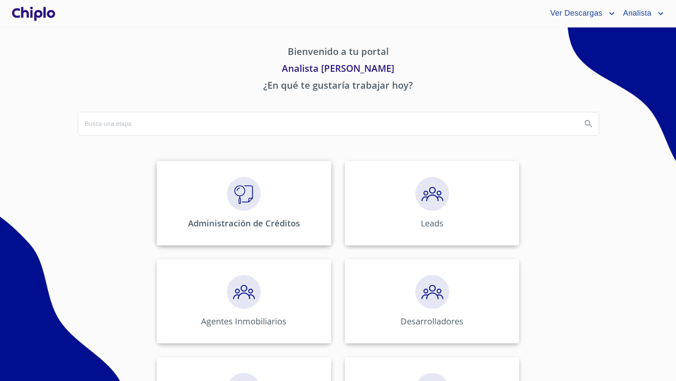
click at [262, 198] on div "Administración de Créditos" at bounding box center [244, 203] width 174 height 84
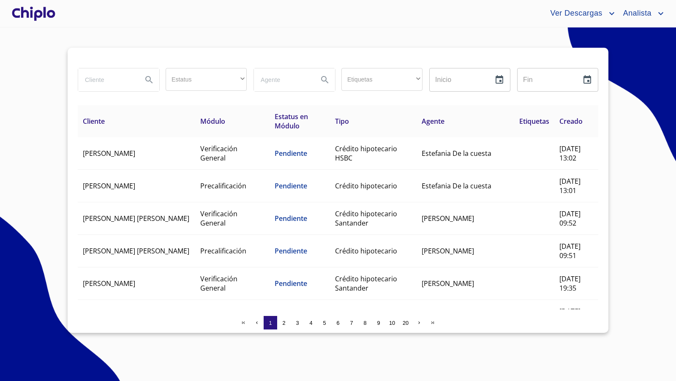
click at [108, 80] on input "search" at bounding box center [106, 79] width 57 height 23
type input "[PERSON_NAME]"
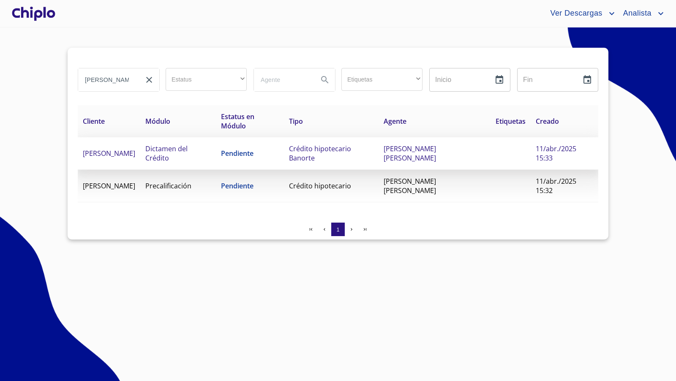
click at [234, 157] on span "Pendiente" at bounding box center [237, 153] width 33 height 9
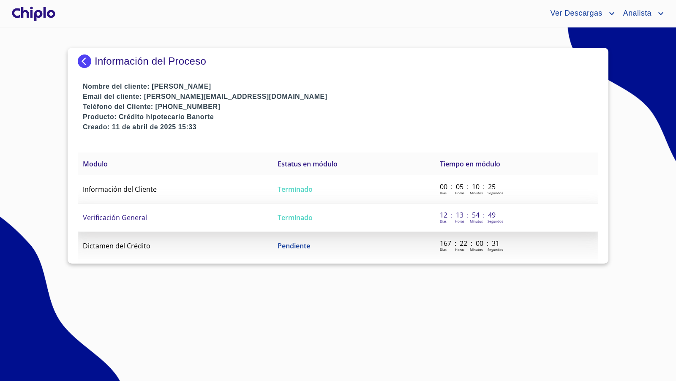
click at [141, 217] on span "Verificación General" at bounding box center [115, 217] width 64 height 9
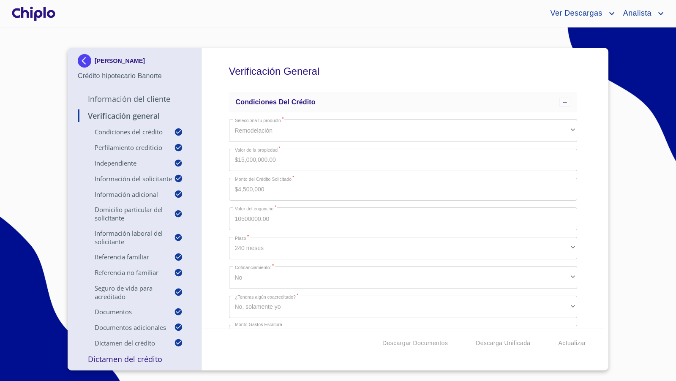
click at [583, 284] on div "Verificación General Condiciones del Crédito Selecciona tu producto   * Remodel…" at bounding box center [403, 188] width 403 height 281
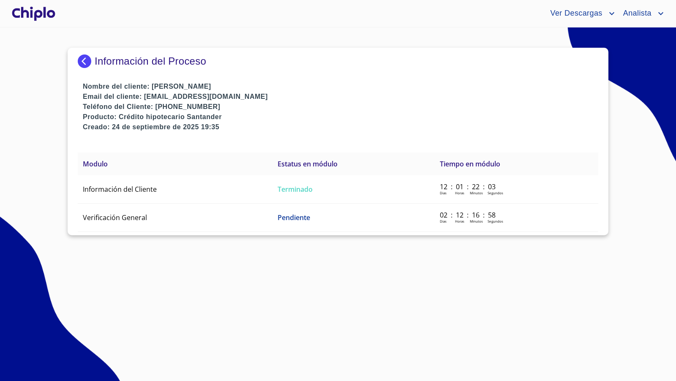
drag, startPoint x: 342, startPoint y: 288, endPoint x: 354, endPoint y: 269, distance: 22.6
click at [351, 273] on section "Información del Proceso Nombre del cliente: [PERSON_NAME] Email del cliente: [E…" at bounding box center [338, 204] width 676 height 354
click at [139, 214] on span "Verificación General" at bounding box center [115, 217] width 64 height 9
